Goal: Task Accomplishment & Management: Manage account settings

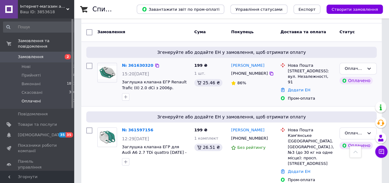
scroll to position [101, 0]
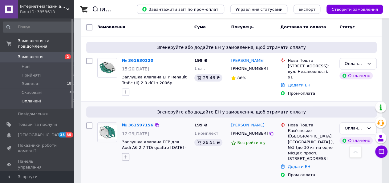
click at [127, 157] on icon "button" at bounding box center [125, 157] width 5 height 5
type input "+"
click at [129, 91] on button "button" at bounding box center [125, 91] width 7 height 7
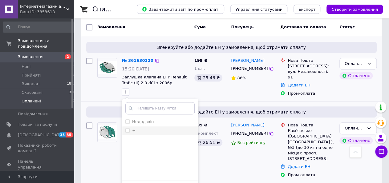
click at [141, 130] on div "+" at bounding box center [159, 131] width 69 height 6
checkbox input "true"
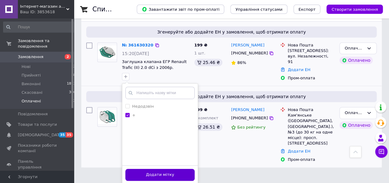
click at [175, 175] on button "Додати мітку" at bounding box center [159, 175] width 69 height 12
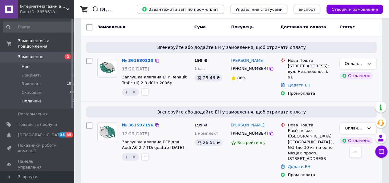
click at [34, 62] on li "Нові 2" at bounding box center [39, 66] width 79 height 9
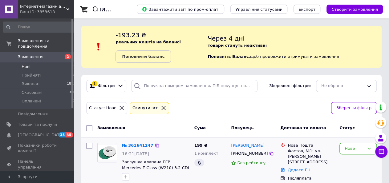
scroll to position [58, 0]
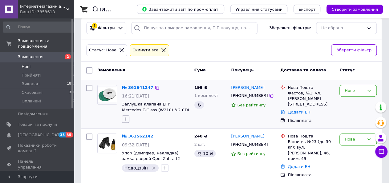
click at [123, 120] on button "button" at bounding box center [125, 118] width 7 height 7
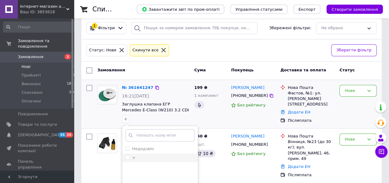
click at [144, 156] on div "+" at bounding box center [159, 158] width 69 height 6
checkbox input "true"
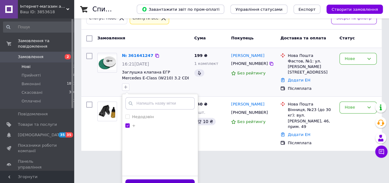
click at [173, 180] on button "Додати мітку" at bounding box center [159, 185] width 69 height 12
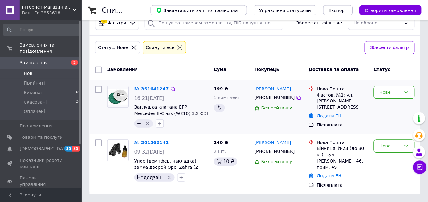
scroll to position [27, 0]
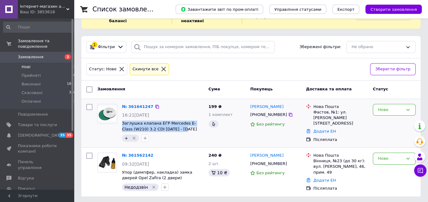
drag, startPoint x: 173, startPoint y: 129, endPoint x: 122, endPoint y: 123, distance: 51.7
click at [122, 123] on span "Заглушка клапана ЕГР Mercedes E-Class (W210) 3.2 CDI [DATE] - [DATE]" at bounding box center [163, 125] width 82 height 11
copy span "Заглушка клапана ЕГР Mercedes E-Class (W210) 3.2 CDI [DATE] - [DATE]"
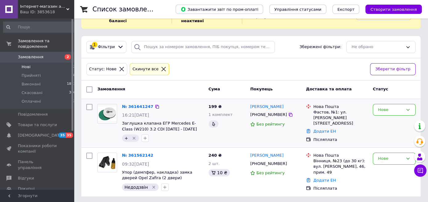
click at [286, 116] on div "[PHONE_NUMBER]" at bounding box center [275, 114] width 52 height 7
click at [288, 114] on icon at bounding box center [290, 115] width 4 height 4
drag, startPoint x: 282, startPoint y: 103, endPoint x: 246, endPoint y: 104, distance: 36.0
click at [246, 104] on div "№ 361641247 16:21, 12.09.2025 Заглушка клапана ЕГР Mercedes E-Class (W210) 3.2 …" at bounding box center [251, 123] width 334 height 44
click at [246, 103] on div "199 ₴ 1 комплект" at bounding box center [227, 123] width 42 height 44
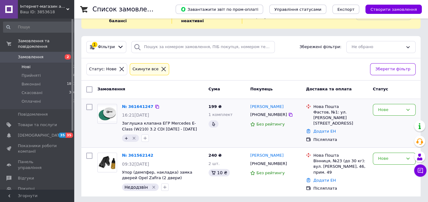
drag, startPoint x: 281, startPoint y: 107, endPoint x: 250, endPoint y: 106, distance: 31.4
click at [250, 106] on div "[PERSON_NAME]" at bounding box center [275, 106] width 52 height 7
copy link "[PERSON_NAME]"
click at [325, 112] on div "Фастов, №1: ул. Ярослава Мудрого, 51" at bounding box center [340, 117] width 54 height 17
click at [322, 111] on div "Фастов, №1: ул. Ярослава Мудрого, 51" at bounding box center [340, 117] width 54 height 17
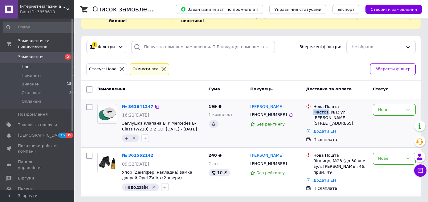
click at [322, 111] on div "Фастов, №1: ул. Ярослава Мудрого, 51" at bounding box center [340, 117] width 54 height 17
copy div "Фастов"
click at [329, 129] on link "Додати ЕН" at bounding box center [324, 131] width 22 height 5
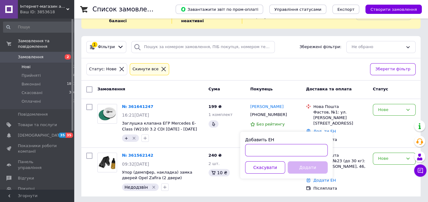
click at [300, 149] on input "Добавить ЕН" at bounding box center [286, 150] width 82 height 12
paste input "20451247391973"
type input "20451247391973"
click at [312, 167] on button "Додати" at bounding box center [308, 167] width 40 height 12
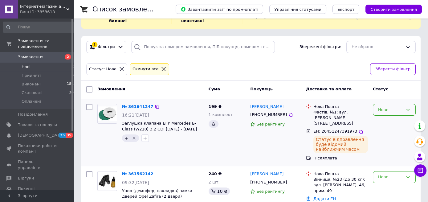
click at [385, 107] on div "Нове" at bounding box center [390, 110] width 25 height 6
click at [394, 119] on li "Прийнято" at bounding box center [394, 122] width 42 height 11
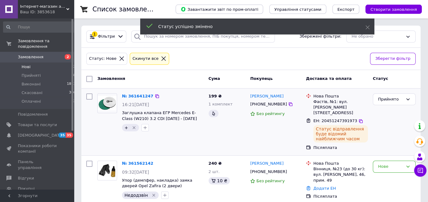
scroll to position [40, 0]
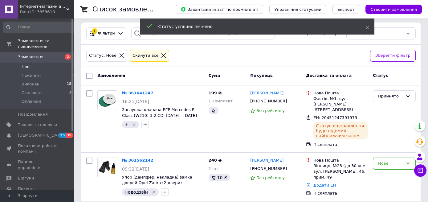
click at [131, 122] on icon "Видалити мітку" at bounding box center [133, 124] width 5 height 5
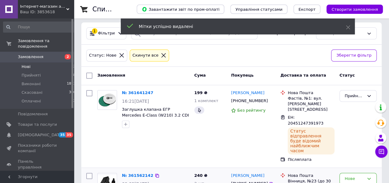
scroll to position [71, 0]
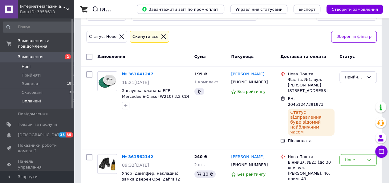
click at [59, 97] on li "Оплачені 2" at bounding box center [39, 103] width 79 height 12
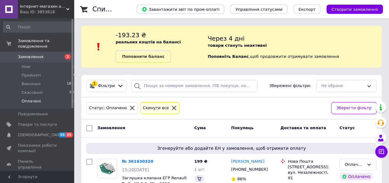
scroll to position [101, 0]
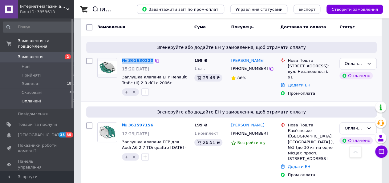
drag, startPoint x: 159, startPoint y: 82, endPoint x: 119, endPoint y: 75, distance: 40.2
click at [122, 75] on span "Заглушка клапана ЕГР Renault Trafic (II) 2.0 dCi с 2006г." at bounding box center [155, 79] width 67 height 11
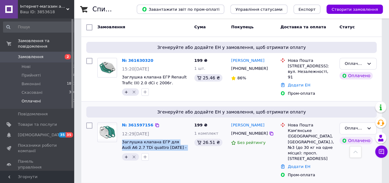
drag, startPoint x: 172, startPoint y: 147, endPoint x: 121, endPoint y: 141, distance: 52.1
click at [122, 141] on span "Заглушка клапана ЕГР для Audi A6 2.7 TDi quattro [DATE] - [DATE]" at bounding box center [155, 144] width 67 height 11
copy span "Заглушка клапана ЕГР для Audi A6 2.7 TDi quattro [DATE] - [DATE]"
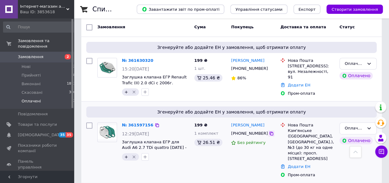
click at [268, 135] on div at bounding box center [271, 134] width 6 height 6
click at [269, 133] on icon at bounding box center [271, 133] width 5 height 5
drag, startPoint x: 266, startPoint y: 122, endPoint x: 231, endPoint y: 124, distance: 35.1
click at [231, 124] on div "[PERSON_NAME]" at bounding box center [253, 125] width 46 height 7
copy link "[PERSON_NAME]"
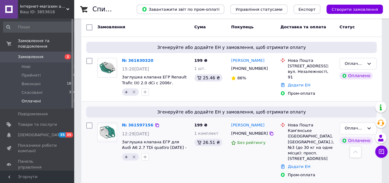
click at [290, 130] on div "Кам'янське (Дніпропетровська обл., Кам'янський р-н.), №3 (до 30 кг на одне місц…" at bounding box center [311, 145] width 47 height 34
drag, startPoint x: 290, startPoint y: 130, endPoint x: 296, endPoint y: 130, distance: 6.2
click at [296, 130] on div "Кам'янське (Дніпропетровська обл., Кам'янський р-н.), №3 (до 30 кг на одне місц…" at bounding box center [311, 145] width 47 height 34
copy div "Кам'янське"
click at [209, 160] on div "199 ₴ 1 комплект 26.51 ₴" at bounding box center [210, 150] width 37 height 60
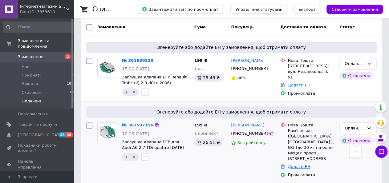
click at [296, 164] on link "Додати ЕН" at bounding box center [299, 166] width 22 height 5
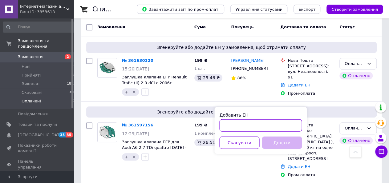
click at [256, 129] on input "Добавить ЕН" at bounding box center [260, 125] width 82 height 12
paste input "20451247393660"
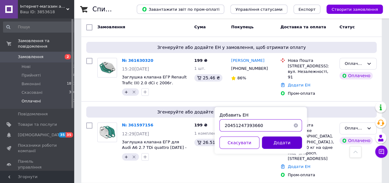
type input "20451247393660"
click at [281, 142] on button "Додати" at bounding box center [282, 143] width 40 height 12
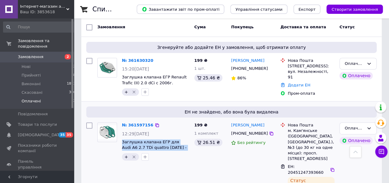
drag, startPoint x: 171, startPoint y: 144, endPoint x: 121, endPoint y: 143, distance: 50.5
click at [122, 143] on span "Заглушка клапана ЕГР для Audi A6 2.7 TDi quattro [DATE] - [DATE]" at bounding box center [155, 144] width 67 height 11
copy span "Заглушка клапана ЕГР для Audi A6 2.7 TDi quattro [DATE] - [DATE]"
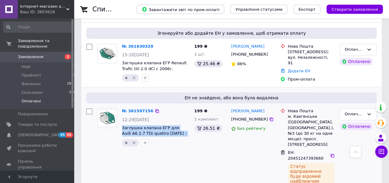
scroll to position [119, 0]
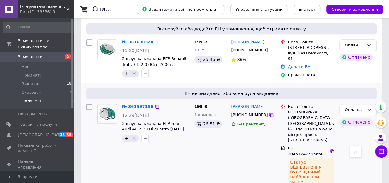
click at [135, 136] on icon "Видалити мітку" at bounding box center [133, 138] width 5 height 5
click at [371, 111] on div "Оплачено" at bounding box center [357, 110] width 37 height 12
click at [365, 119] on li "Прийнято" at bounding box center [358, 122] width 37 height 11
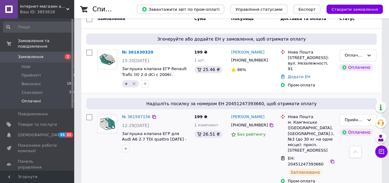
scroll to position [110, 0]
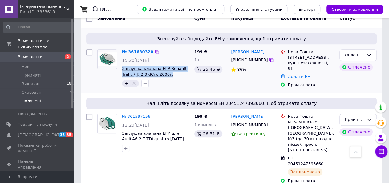
drag, startPoint x: 156, startPoint y: 74, endPoint x: 123, endPoint y: 67, distance: 34.4
click at [123, 67] on span "Заглушка клапана ЕГР Renault Trafic (II) 2.0 dCi с 2006г." at bounding box center [155, 71] width 67 height 11
copy span "Заглушка клапана ЕГР Renault Trafic (II) 2.0 dCi с 2006г."
click at [269, 58] on icon at bounding box center [271, 60] width 5 height 5
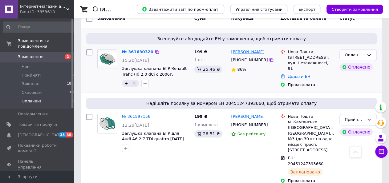
drag, startPoint x: 261, startPoint y: 50, endPoint x: 231, endPoint y: 50, distance: 30.2
click at [231, 50] on div "[PERSON_NAME]" at bounding box center [253, 52] width 46 height 7
copy link "[PERSON_NAME]"
click at [296, 55] on div "[STREET_ADDRESS]: вул. Незалежності, 91" at bounding box center [311, 63] width 47 height 17
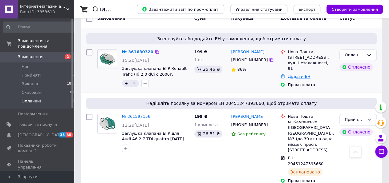
click at [299, 74] on link "Додати ЕН" at bounding box center [299, 76] width 22 height 5
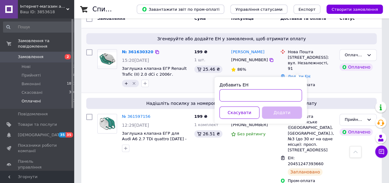
click at [281, 89] on input "Добавить ЕН" at bounding box center [260, 95] width 82 height 12
paste input "20451247398527"
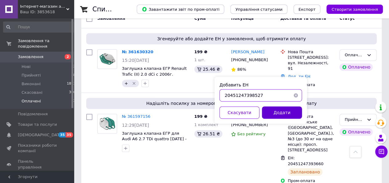
type input "20451247398527"
click at [279, 109] on button "Додати" at bounding box center [282, 113] width 40 height 12
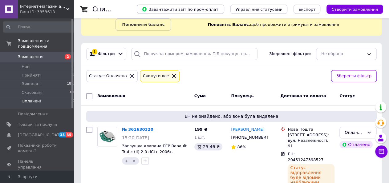
scroll to position [38, 0]
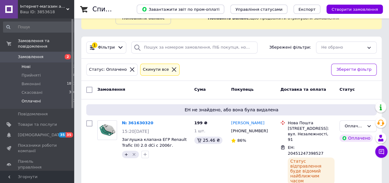
click at [50, 62] on li "Нові 2" at bounding box center [39, 66] width 79 height 9
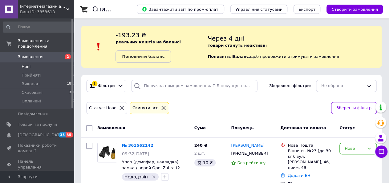
scroll to position [10, 0]
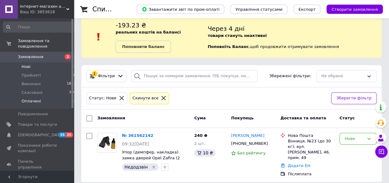
click at [53, 98] on li "Оплачені 2" at bounding box center [39, 103] width 79 height 12
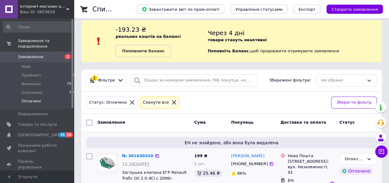
scroll to position [38, 0]
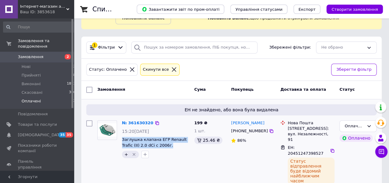
drag, startPoint x: 157, startPoint y: 146, endPoint x: 120, endPoint y: 137, distance: 38.1
click at [122, 137] on span "Заглушка клапана ЕГР Renault Trafic (II) 2.0 dCi с 2006г." at bounding box center [155, 142] width 67 height 11
click at [147, 171] on div "№ 361630320 15:20, 12.09.2025 Заглушка клапана ЕГР Renault Trafic (II) 2.0 dCi …" at bounding box center [143, 157] width 97 height 78
click at [133, 153] on icon "Видалити мітку" at bounding box center [133, 154] width 5 height 5
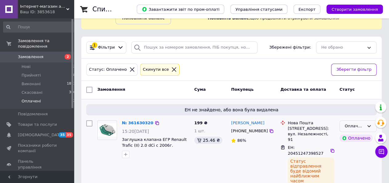
click at [355, 128] on div "Оплачено" at bounding box center [353, 126] width 19 height 6
click at [360, 139] on li "Прийнято" at bounding box center [358, 138] width 37 height 11
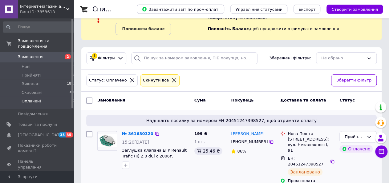
scroll to position [29, 0]
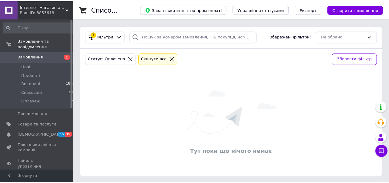
scroll to position [1, 0]
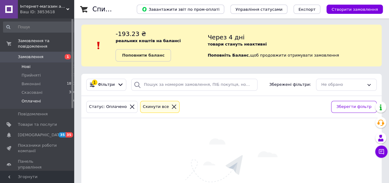
click at [45, 62] on li "Нові 1" at bounding box center [39, 66] width 79 height 9
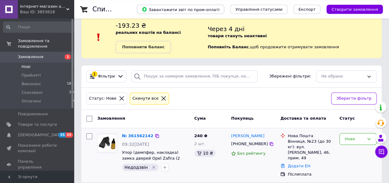
scroll to position [10, 0]
click at [61, 71] on li "Прийняті 21" at bounding box center [39, 75] width 79 height 9
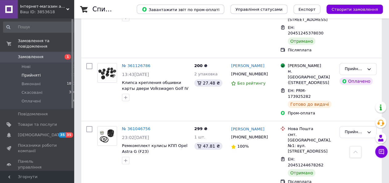
scroll to position [1109, 0]
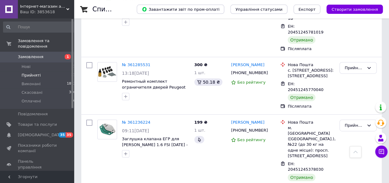
scroll to position [981, 0]
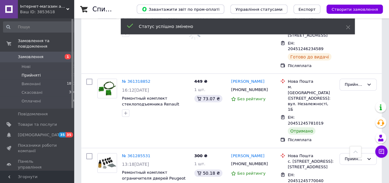
scroll to position [885, 0]
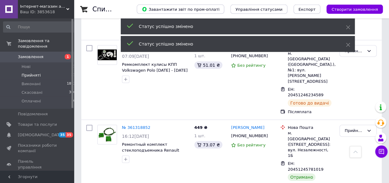
scroll to position [821, 0]
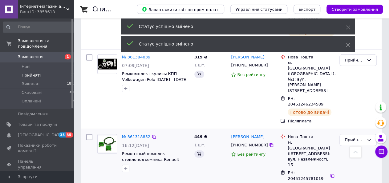
scroll to position [789, 0]
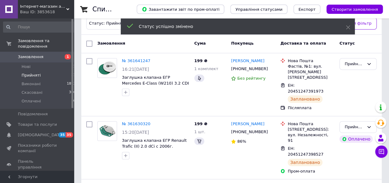
scroll to position [0, 0]
